Goal: Transaction & Acquisition: Purchase product/service

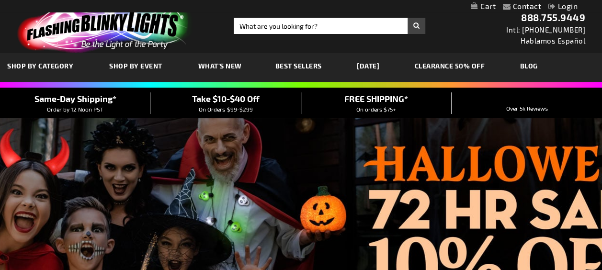
click at [458, 64] on link "CLEARANCE 50% OFF" at bounding box center [450, 66] width 85 height 32
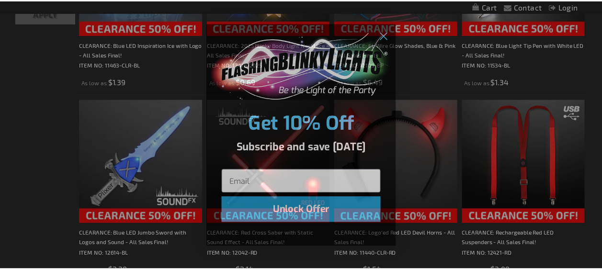
scroll to position [287, 0]
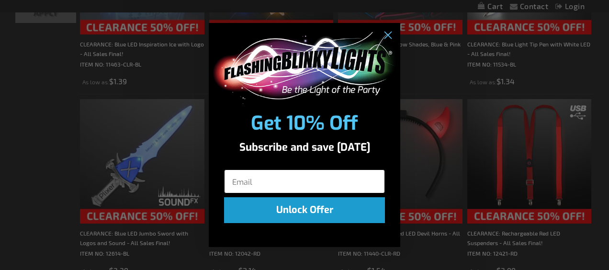
click at [297, 185] on input "Email" at bounding box center [304, 182] width 161 height 24
type input "donald.zombek@peoples-gas.com"
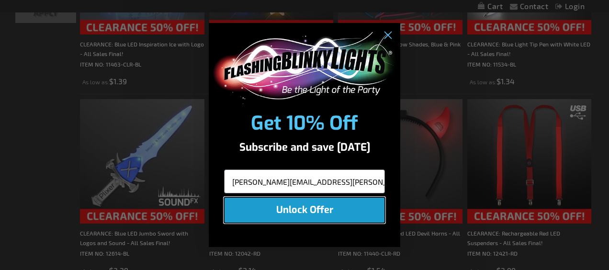
click at [313, 214] on button "Unlock Offer" at bounding box center [304, 210] width 161 height 26
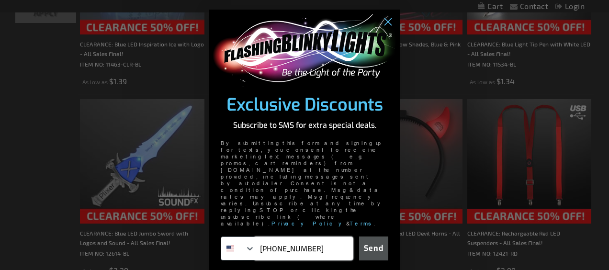
type input "412-354-1836"
click at [376, 237] on button "Send" at bounding box center [373, 249] width 29 height 24
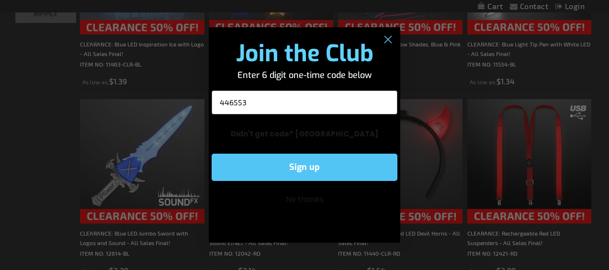
type input "446553"
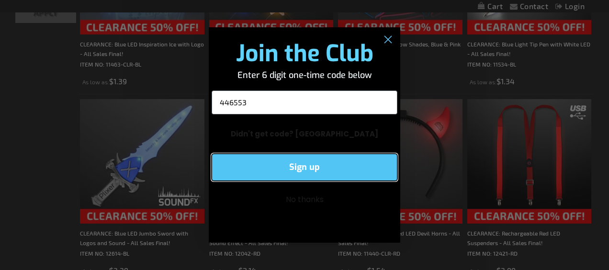
click at [280, 167] on button "Sign up" at bounding box center [305, 167] width 186 height 27
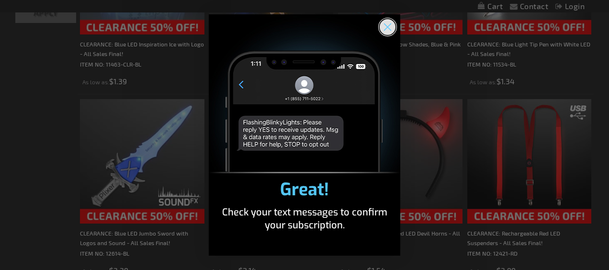
click at [386, 22] on circle "Close dialog" at bounding box center [388, 27] width 16 height 16
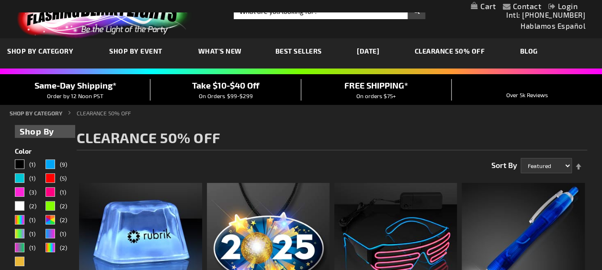
scroll to position [0, 0]
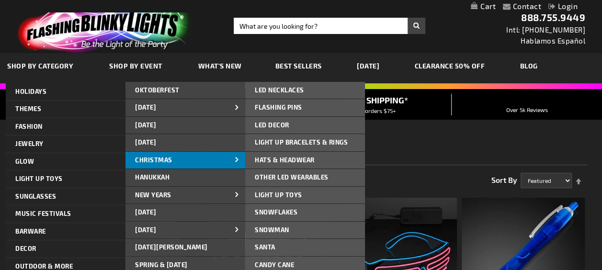
click at [186, 162] on link "CHRISTMAS" at bounding box center [185, 160] width 120 height 17
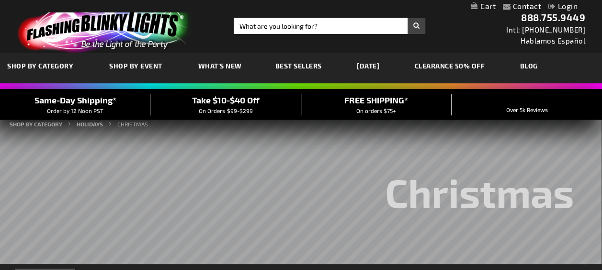
click at [244, 107] on span "On Orders $99-$299" at bounding box center [226, 110] width 54 height 7
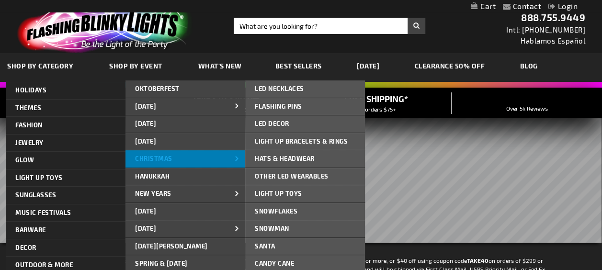
click at [203, 156] on link "CHRISTMAS" at bounding box center [185, 158] width 120 height 17
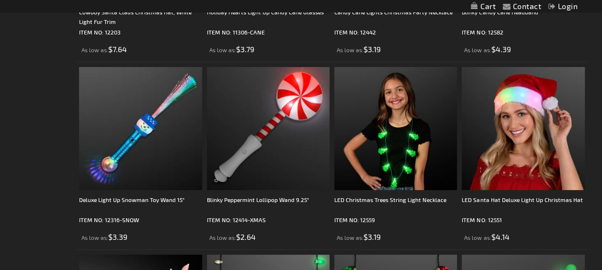
scroll to position [1772, 0]
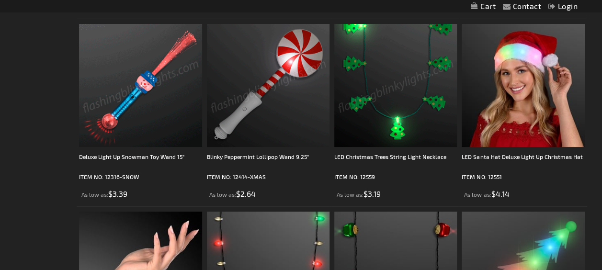
click at [156, 100] on img at bounding box center [140, 85] width 123 height 123
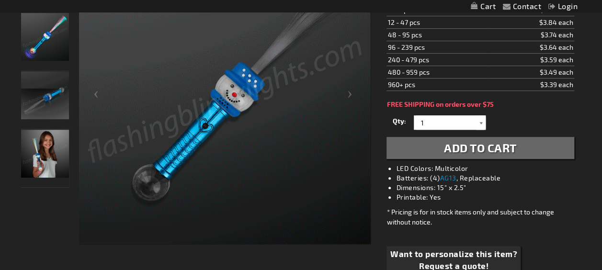
click at [482, 115] on div at bounding box center [481, 122] width 10 height 14
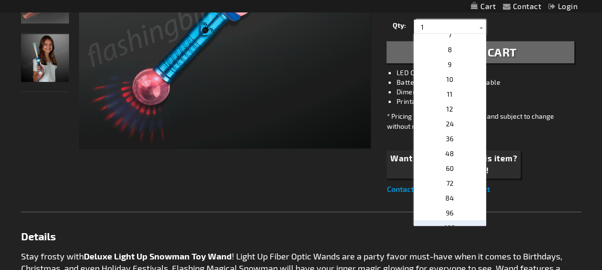
scroll to position [144, 0]
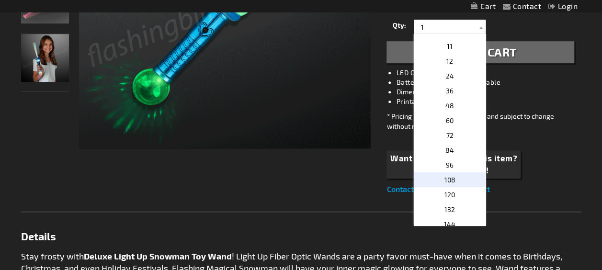
click at [450, 176] on span "108" at bounding box center [449, 180] width 11 height 8
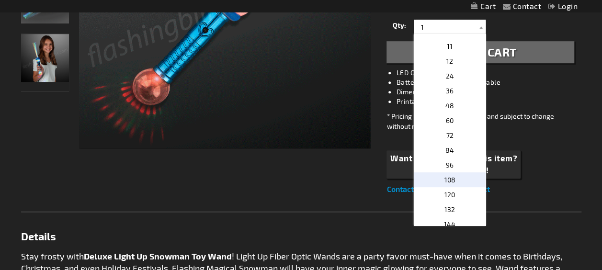
type input "108"
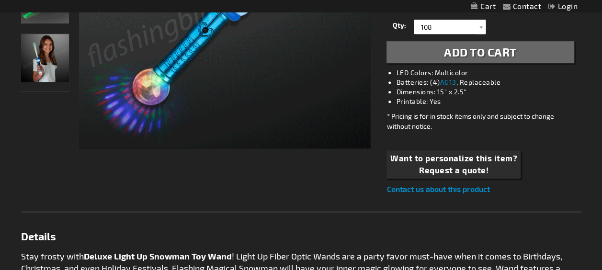
click at [474, 45] on span "Add to Cart" at bounding box center [480, 52] width 73 height 14
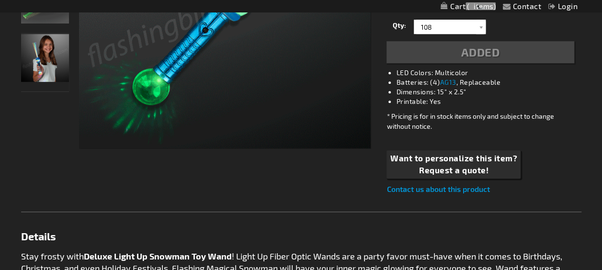
scroll to position [309, 0]
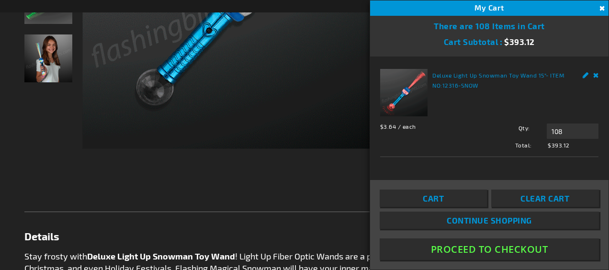
click at [478, 252] on button "Proceed To Checkout" at bounding box center [489, 250] width 219 height 22
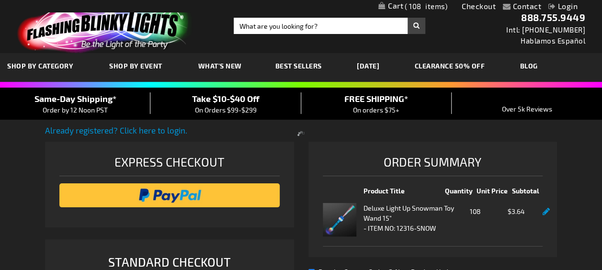
select select "US"
click at [244, 102] on span "Take $10-$40 Off" at bounding box center [226, 98] width 68 height 11
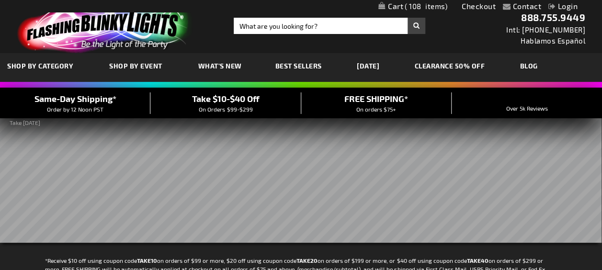
click at [428, 6] on span "108" at bounding box center [426, 6] width 43 height 9
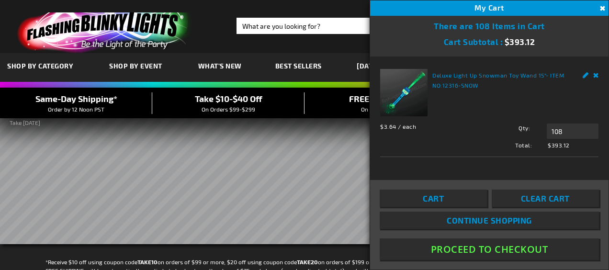
click at [502, 248] on button "Proceed To Checkout" at bounding box center [489, 250] width 219 height 22
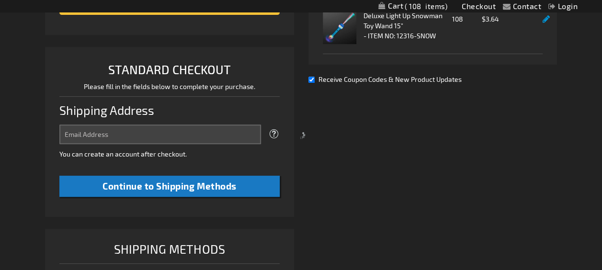
select select "US"
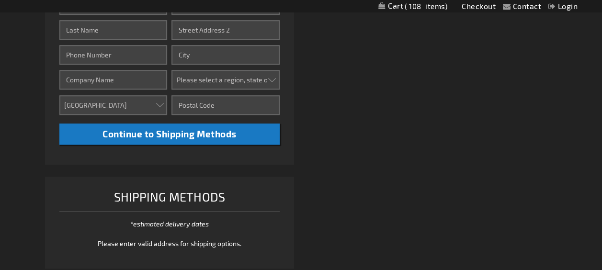
scroll to position [287, 0]
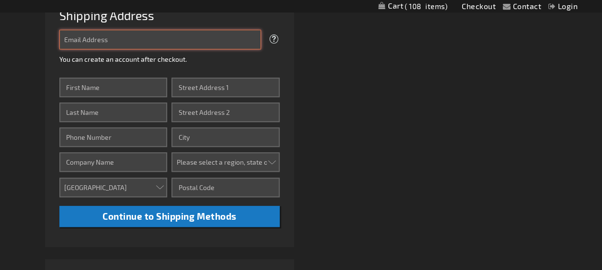
click at [136, 38] on input "Email Address" at bounding box center [159, 40] width 201 height 20
type input "[EMAIL_ADDRESS][DOMAIN_NAME]"
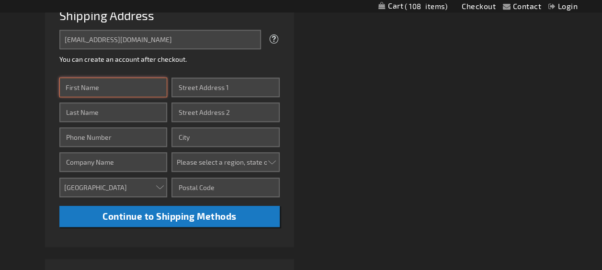
click at [150, 85] on input "First Name" at bounding box center [113, 88] width 108 height 20
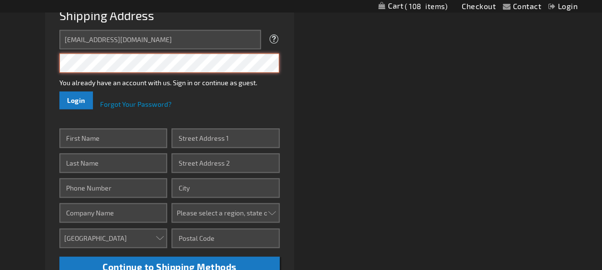
click at [59, 91] on button "Login" at bounding box center [76, 100] width 34 height 18
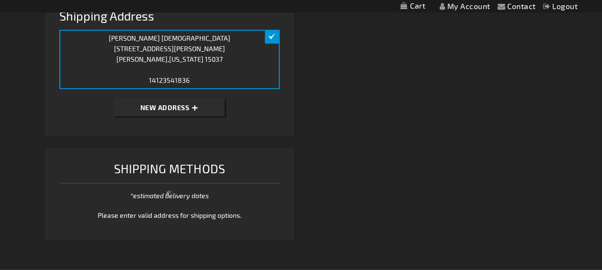
scroll to position [366, 0]
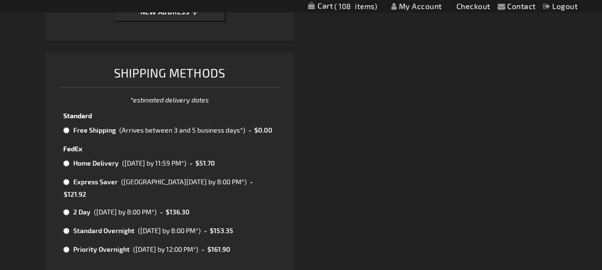
click at [66, 128] on input "radio" at bounding box center [66, 130] width 6 height 8
radio input "true"
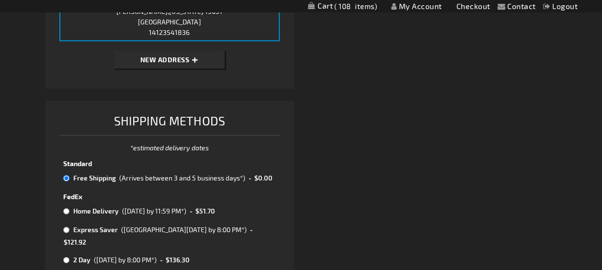
scroll to position [558, 0]
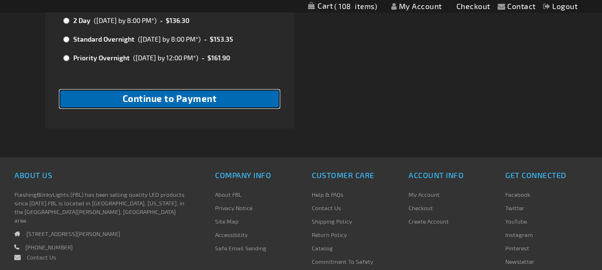
click at [165, 93] on span "Continue to Payment" at bounding box center [170, 98] width 94 height 11
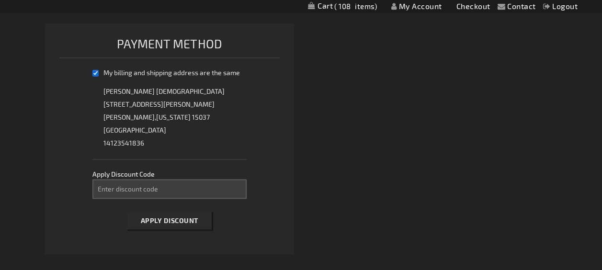
scroll to position [125, 0]
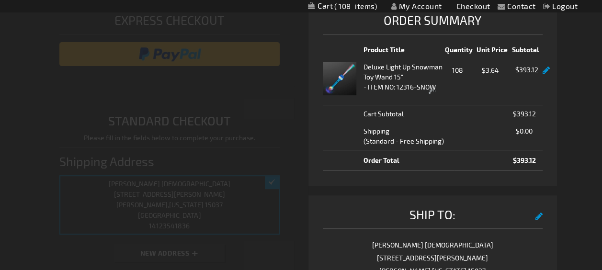
select select "6ade74fc81041943e94f28bcf1261296d87bdfa1"
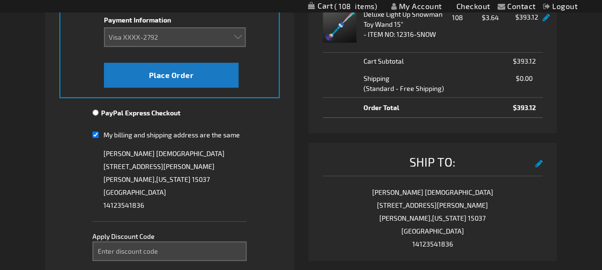
scroll to position [268, 0]
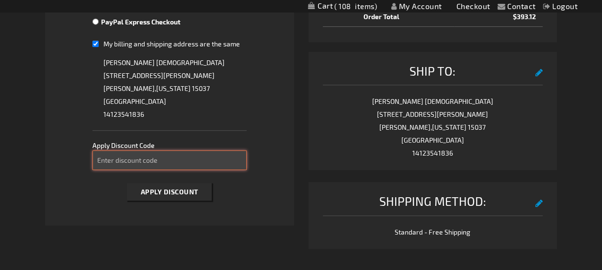
click at [204, 159] on input "Enter discount code" at bounding box center [169, 160] width 154 height 20
paste input "S3OGYXM4YT"
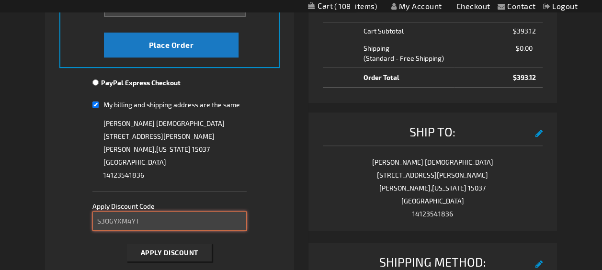
scroll to position [172, 0]
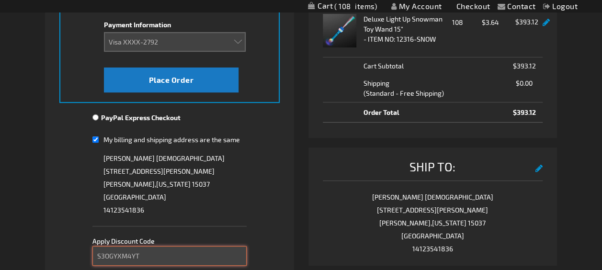
type input "S3OGYXM4YT"
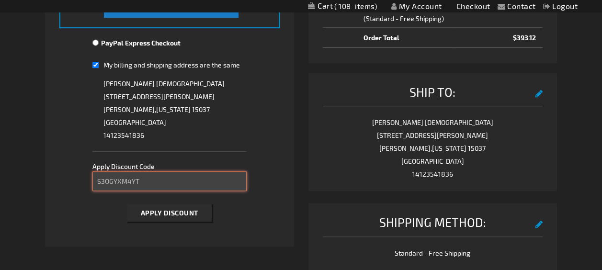
scroll to position [316, 0]
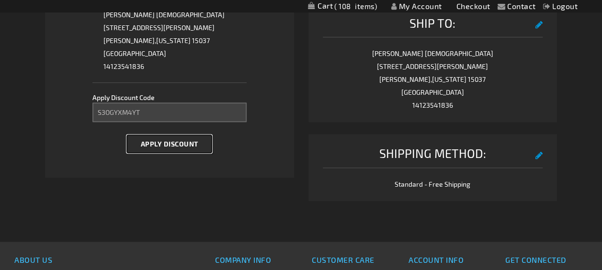
click at [187, 140] on span "Apply Discount" at bounding box center [169, 144] width 57 height 8
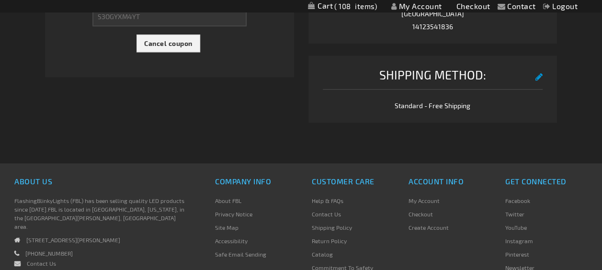
scroll to position [77, 0]
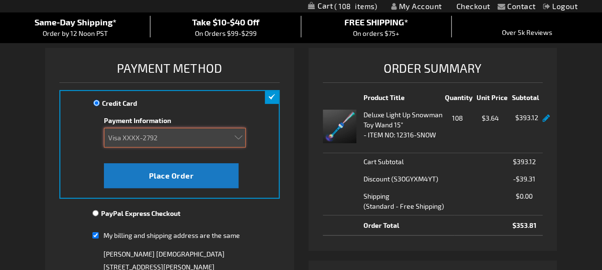
click at [239, 140] on select "Add new card Visa XXXX-2754 (Expired 05/2024) Visa XXXX-2792" at bounding box center [175, 138] width 142 height 20
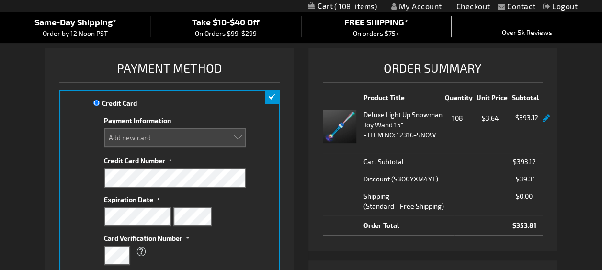
click at [274, 177] on div "Credit Card Credit Card Information Payment Information Add new card Visa XXXX-…" at bounding box center [169, 212] width 220 height 245
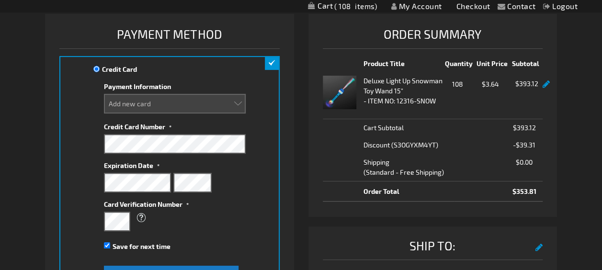
scroll to position [172, 0]
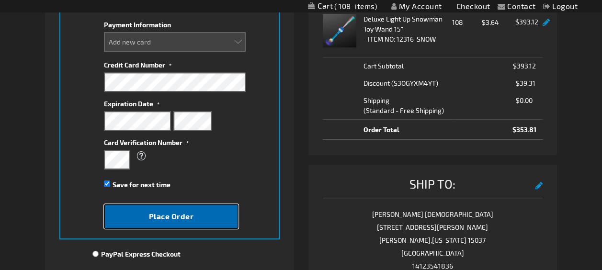
click at [195, 214] on button "Place Order" at bounding box center [171, 216] width 135 height 25
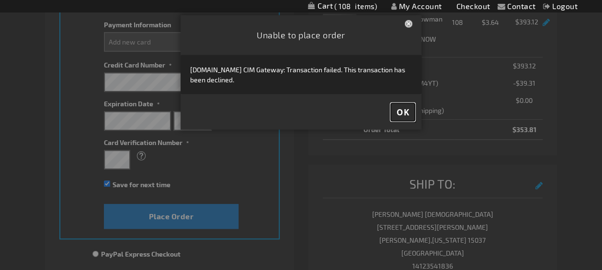
click at [403, 111] on span "OK" at bounding box center [403, 112] width 12 height 11
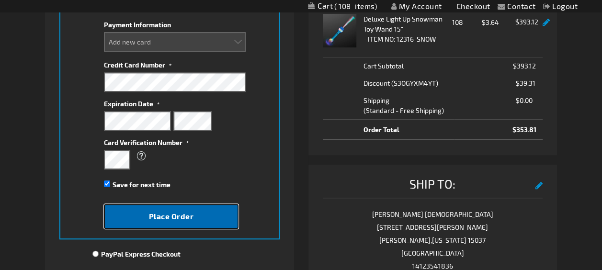
click at [176, 220] on span "Place Order" at bounding box center [171, 216] width 45 height 9
select select
